Goal: Navigation & Orientation: Find specific page/section

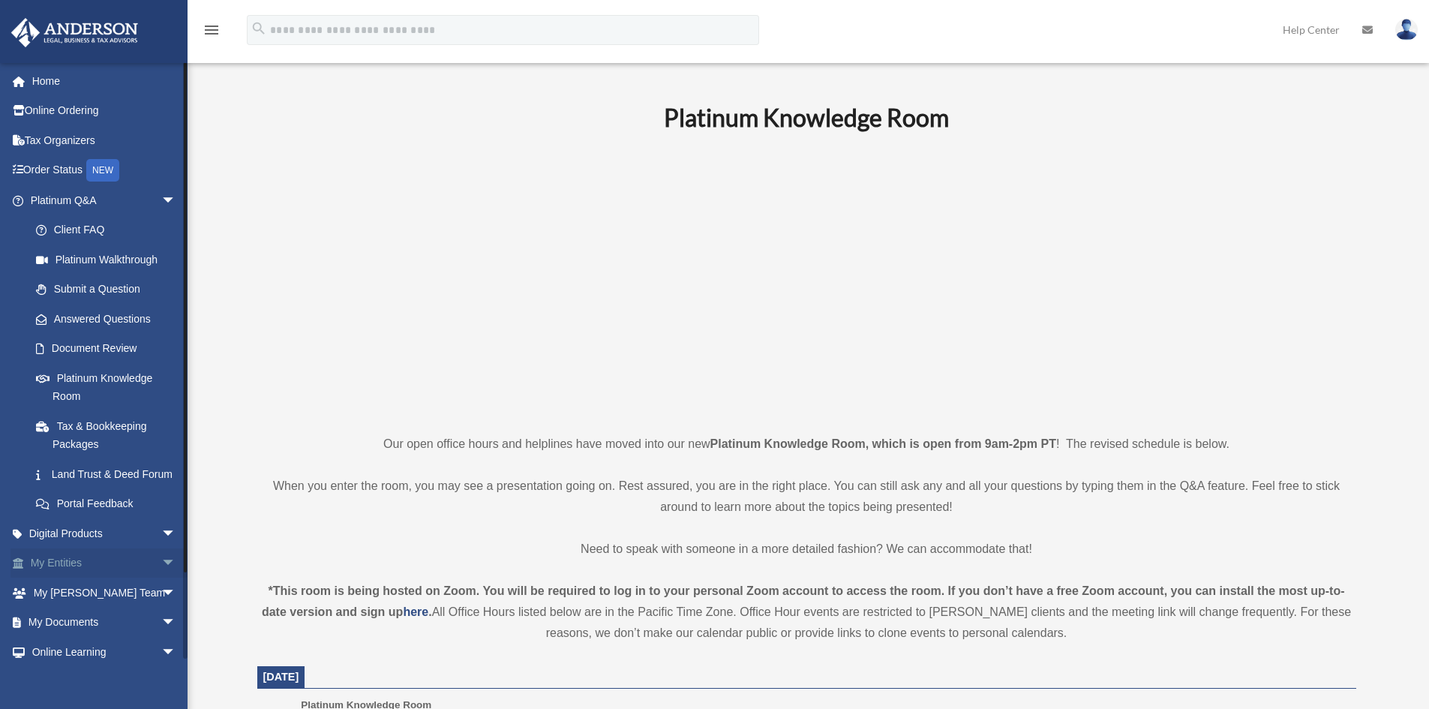
click at [161, 579] on span "arrow_drop_down" at bounding box center [176, 564] width 30 height 31
click at [124, 608] on link "Overview" at bounding box center [110, 593] width 178 height 30
click at [84, 608] on link "Overview" at bounding box center [110, 593] width 178 height 30
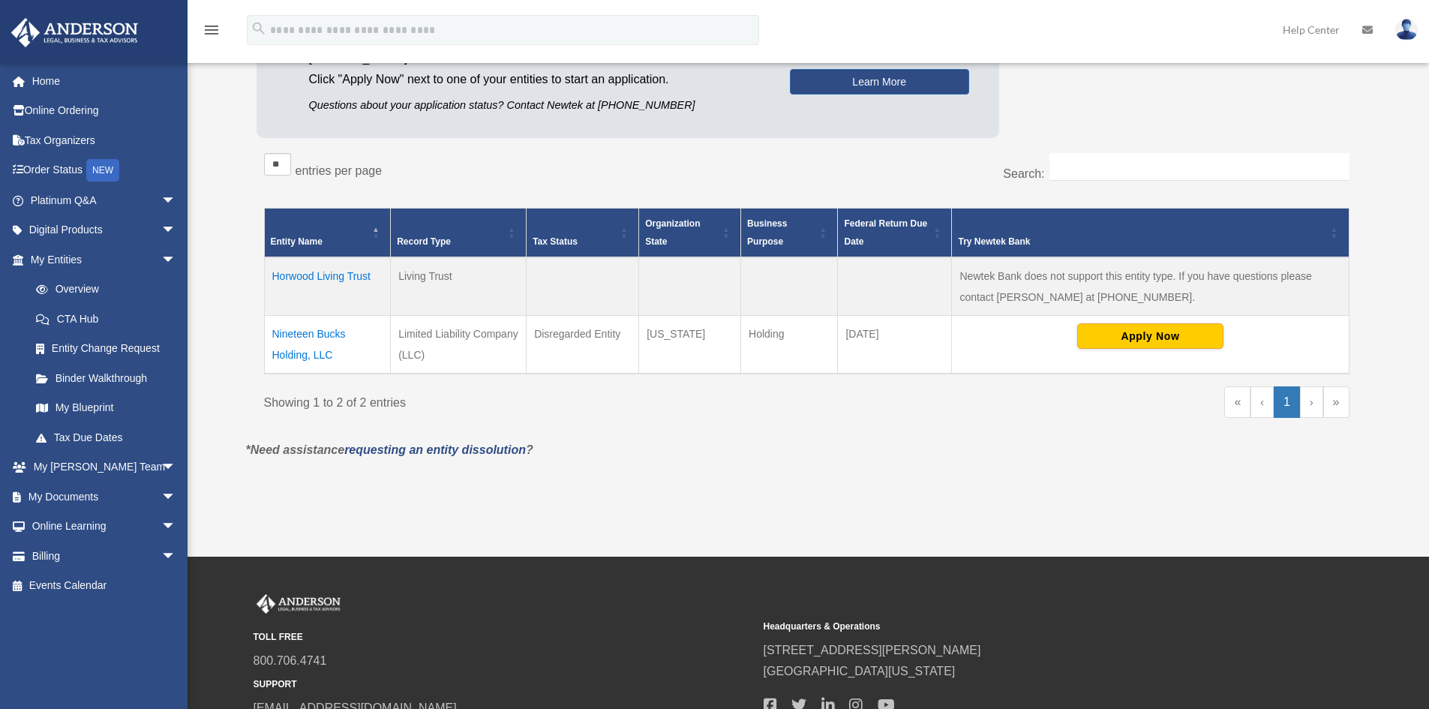
scroll to position [225, 0]
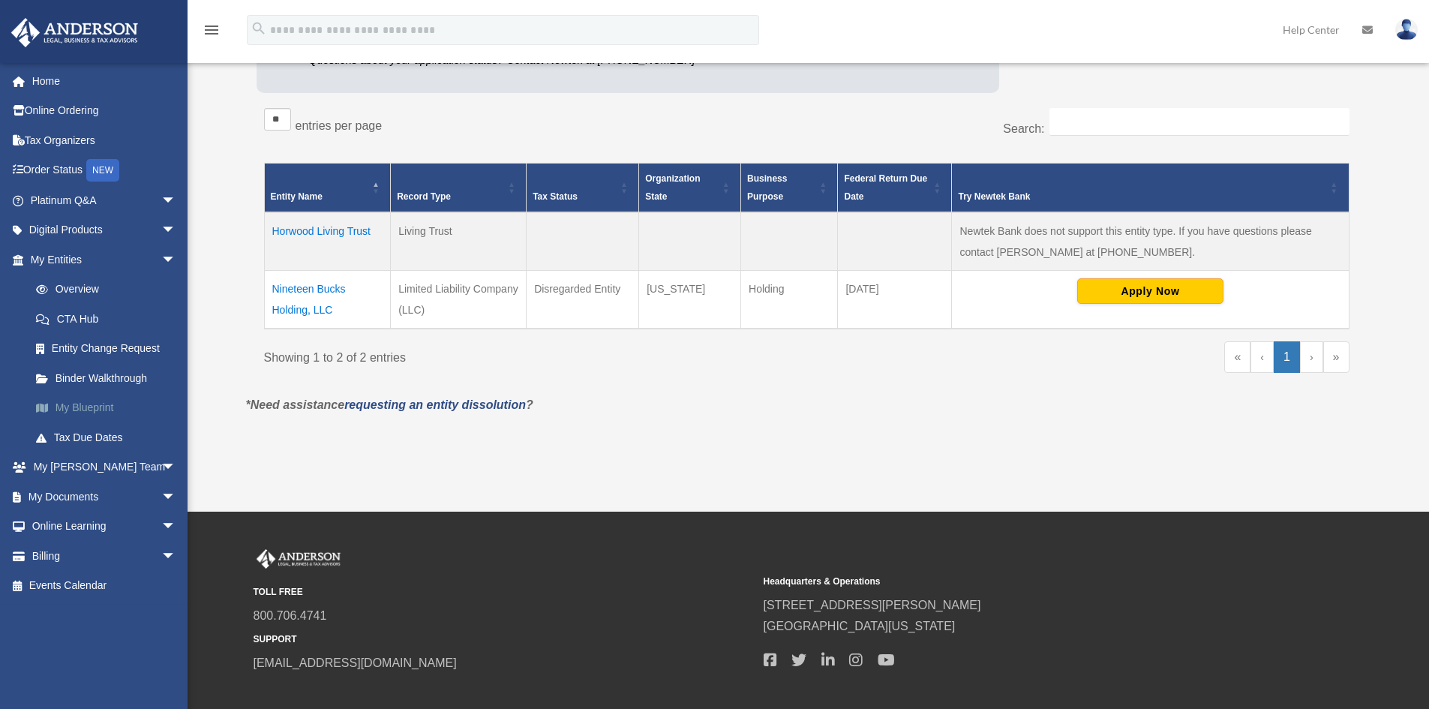
click at [95, 406] on link "My Blueprint" at bounding box center [110, 408] width 178 height 30
